Goal: Task Accomplishment & Management: Use online tool/utility

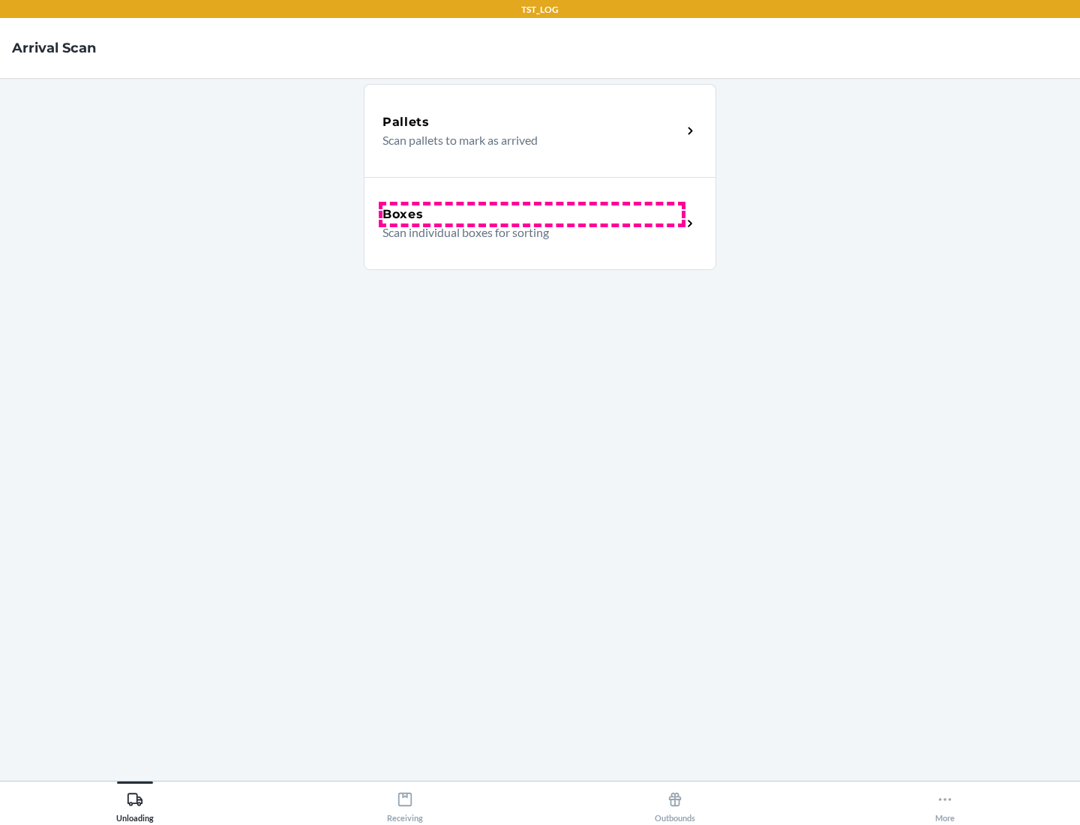
click at [532, 215] on div "Boxes" at bounding box center [532, 215] width 299 height 18
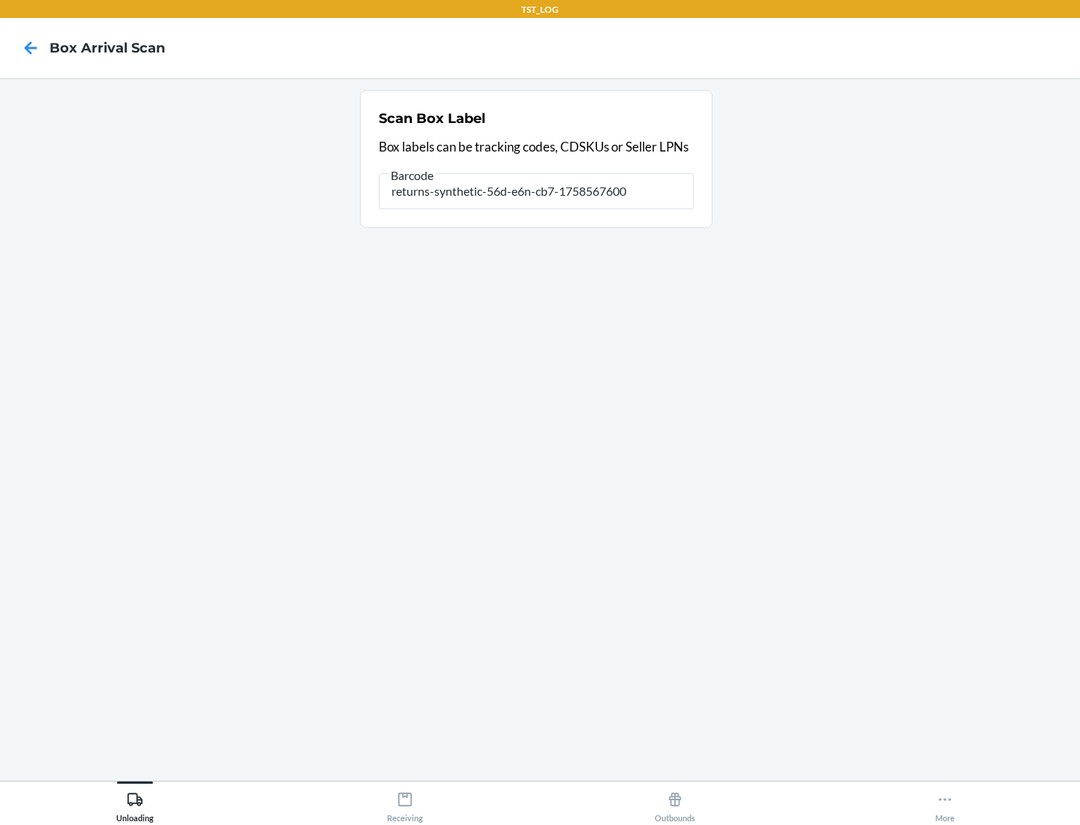
type input "returns-synthetic-56d-e6n-cb7-1758567600"
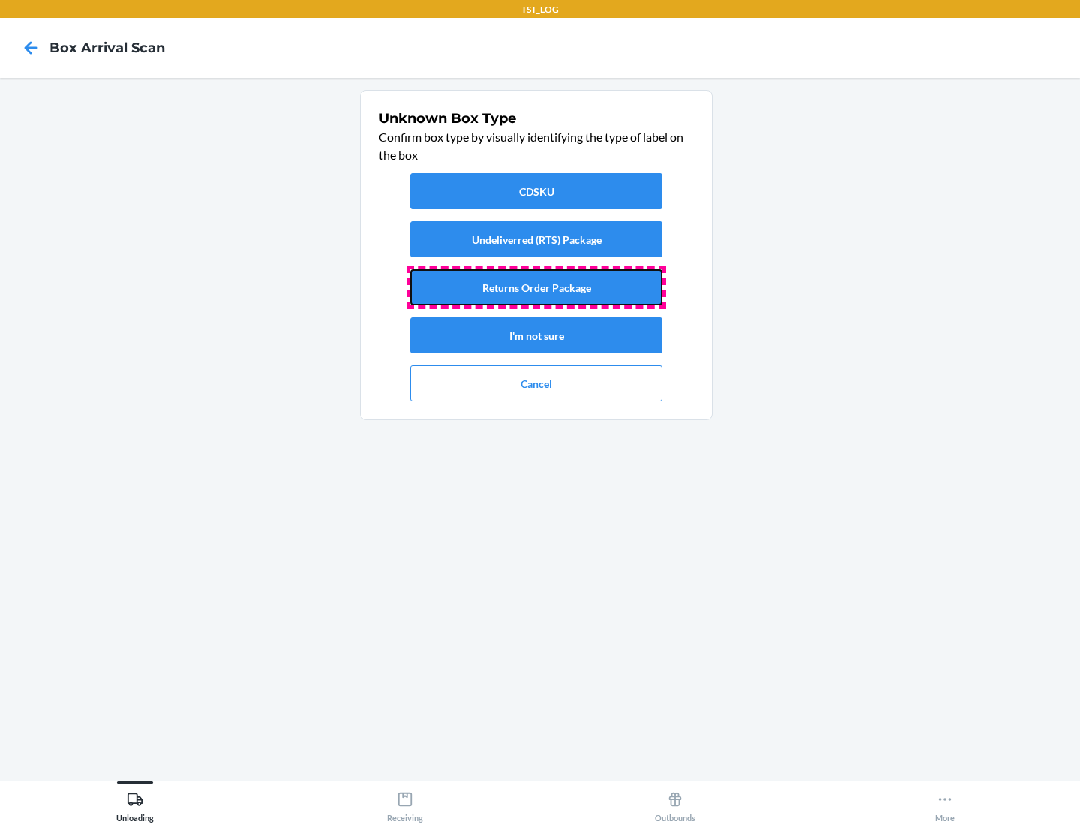
click at [536, 287] on button "Returns Order Package" at bounding box center [536, 287] width 252 height 36
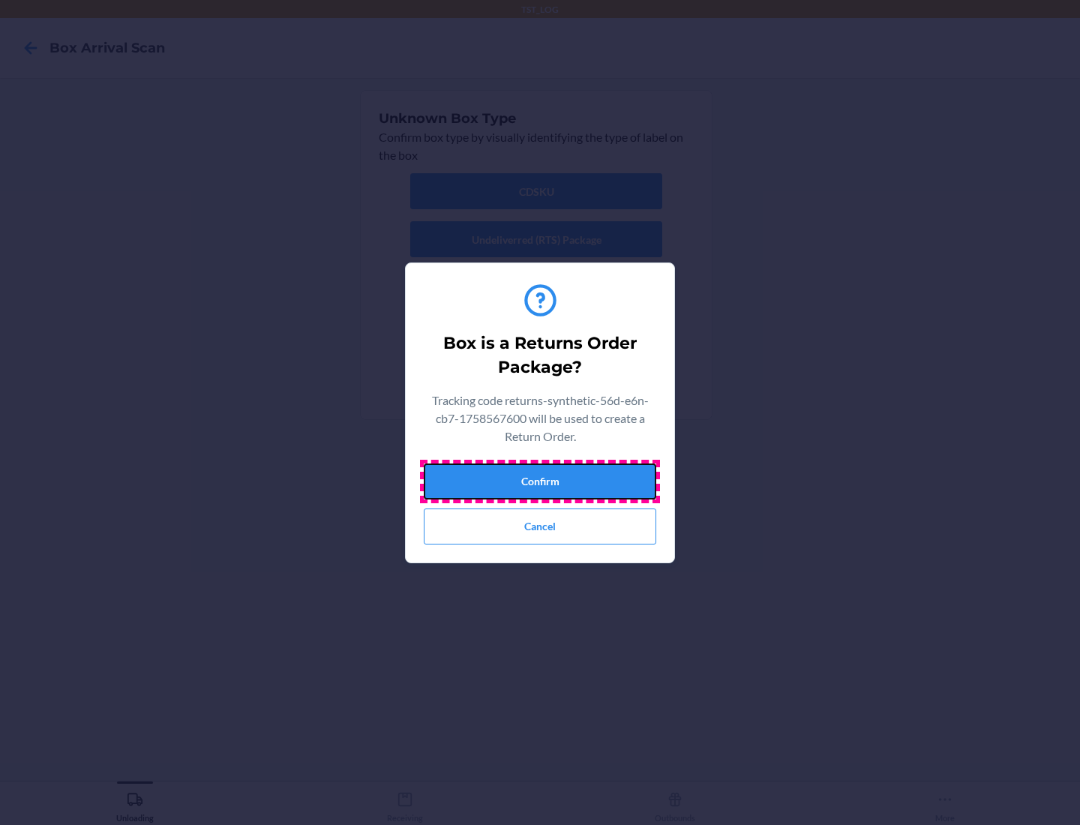
click at [540, 481] on button "Confirm" at bounding box center [540, 482] width 233 height 36
